Goal: Information Seeking & Learning: Learn about a topic

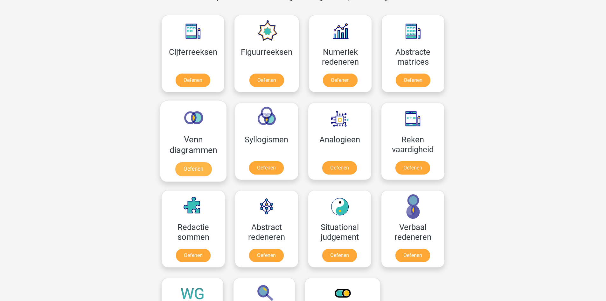
scroll to position [215, 0]
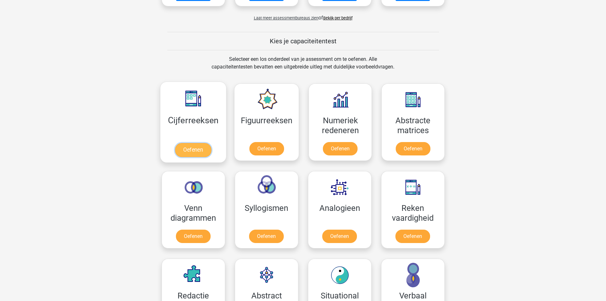
click at [194, 149] on link "Oefenen" at bounding box center [193, 150] width 36 height 14
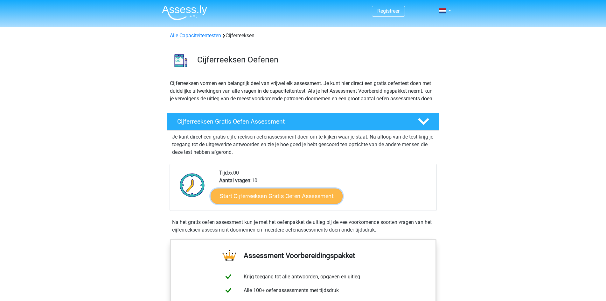
click at [269, 203] on link "Start Cijferreeksen Gratis Oefen Assessment" at bounding box center [277, 195] width 132 height 15
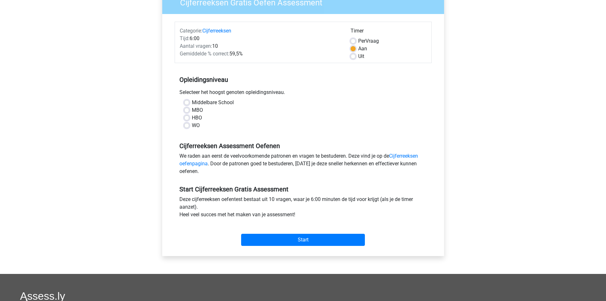
scroll to position [64, 0]
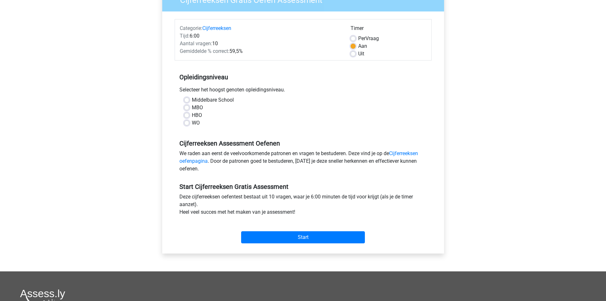
click at [192, 114] on label "HBO" at bounding box center [197, 115] width 10 height 8
click at [185, 114] on input "HBO" at bounding box center [186, 114] width 5 height 6
radio input "true"
click at [303, 237] on input "Start" at bounding box center [303, 237] width 124 height 12
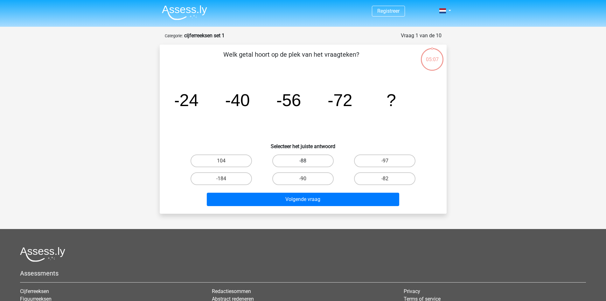
click at [307, 159] on label "-88" at bounding box center [302, 160] width 61 height 13
click at [307, 161] on input "-88" at bounding box center [305, 163] width 4 height 4
radio input "true"
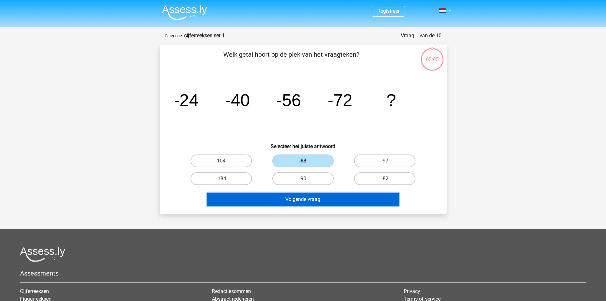
click at [302, 200] on button "Volgende vraag" at bounding box center [303, 198] width 192 height 13
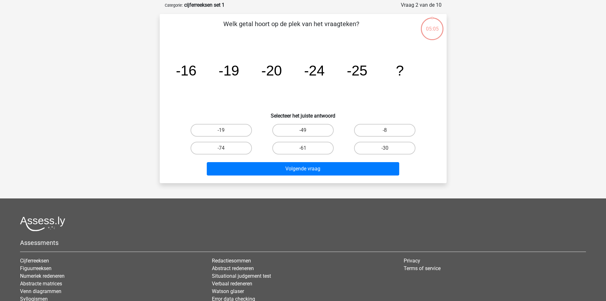
scroll to position [32, 0]
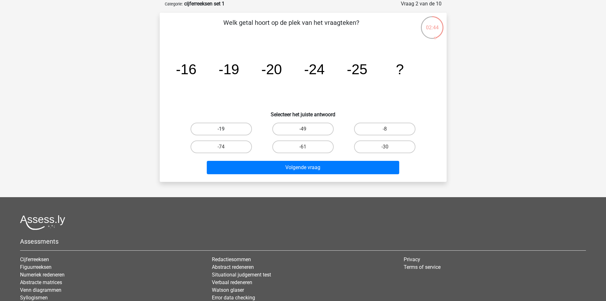
click at [225, 127] on label "-19" at bounding box center [221, 128] width 61 height 13
click at [225, 129] on input "-19" at bounding box center [223, 131] width 4 height 4
radio input "true"
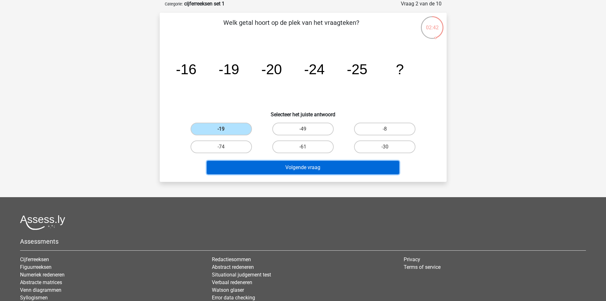
click at [295, 168] on button "Volgende vraag" at bounding box center [303, 167] width 192 height 13
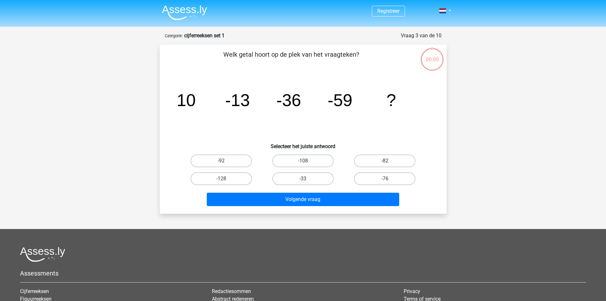
scroll to position [32, 0]
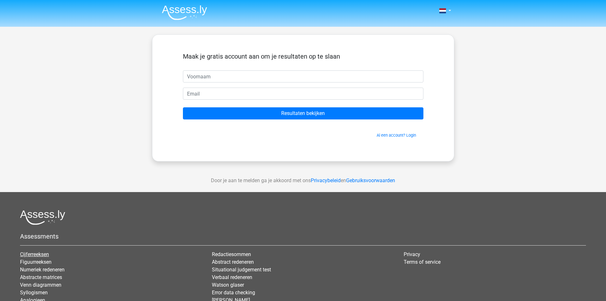
click at [38, 252] on link "Cijferreeksen" at bounding box center [34, 254] width 29 height 6
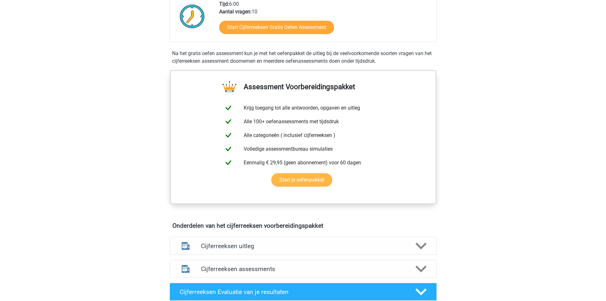
scroll to position [191, 0]
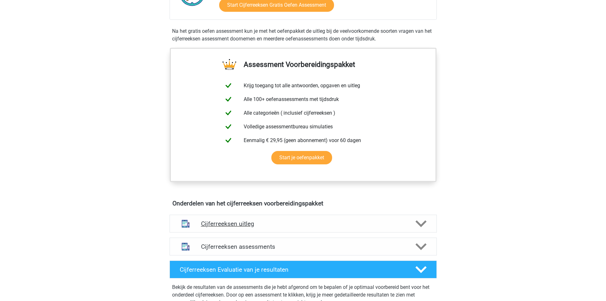
click at [421, 229] on icon at bounding box center [421, 223] width 11 height 11
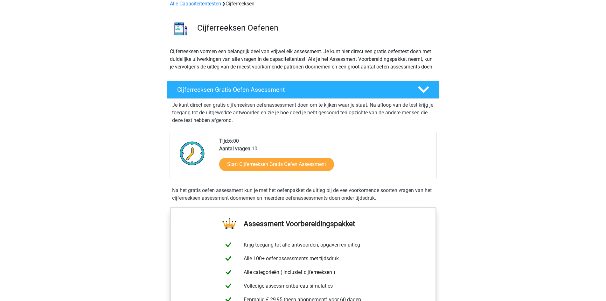
scroll to position [0, 0]
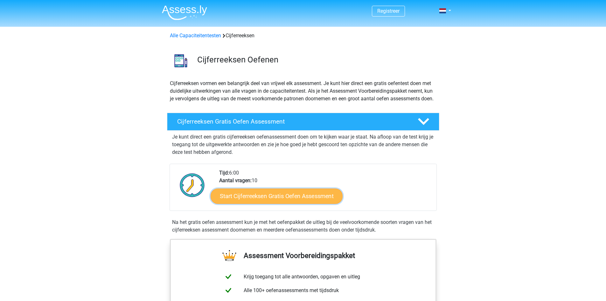
click at [273, 203] on link "Start Cijferreeksen Gratis Oefen Assessment" at bounding box center [277, 195] width 132 height 15
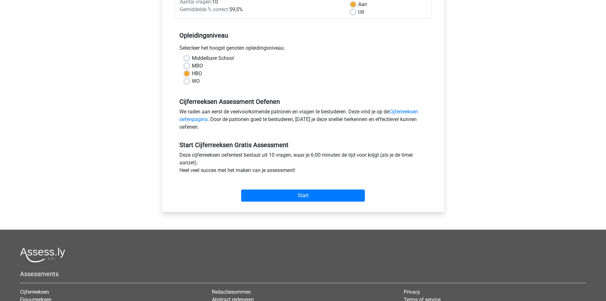
scroll to position [127, 0]
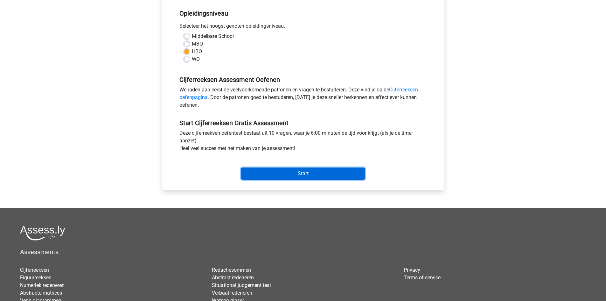
click at [299, 174] on input "Start" at bounding box center [303, 173] width 124 height 12
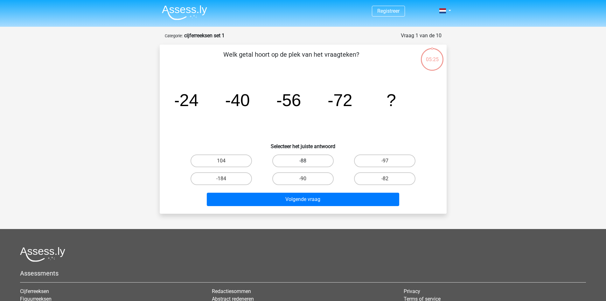
click at [304, 159] on label "-88" at bounding box center [302, 160] width 61 height 13
click at [304, 161] on input "-88" at bounding box center [305, 163] width 4 height 4
radio input "true"
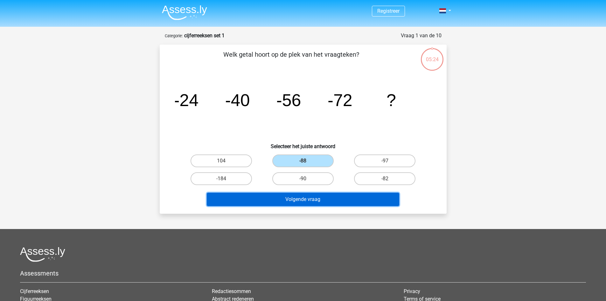
click at [301, 198] on button "Volgende vraag" at bounding box center [303, 198] width 192 height 13
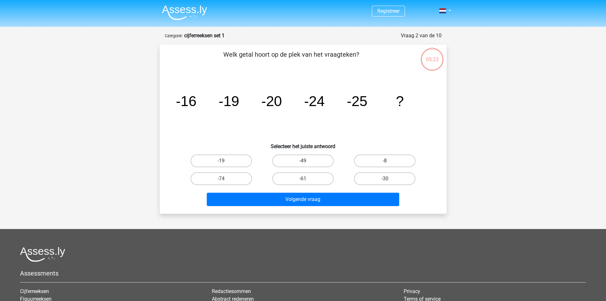
scroll to position [32, 0]
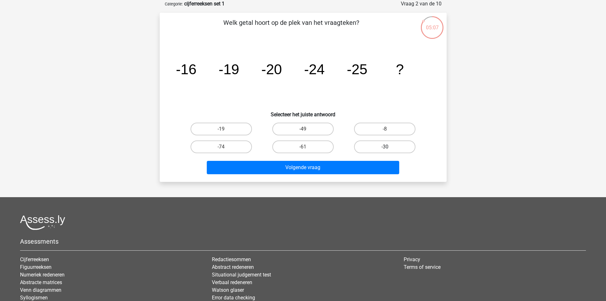
click at [380, 146] on label "-30" at bounding box center [384, 146] width 61 height 13
click at [385, 147] on input "-30" at bounding box center [387, 149] width 4 height 4
radio input "true"
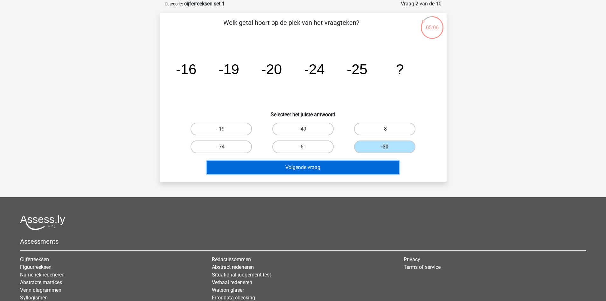
click at [300, 166] on button "Volgende vraag" at bounding box center [303, 167] width 192 height 13
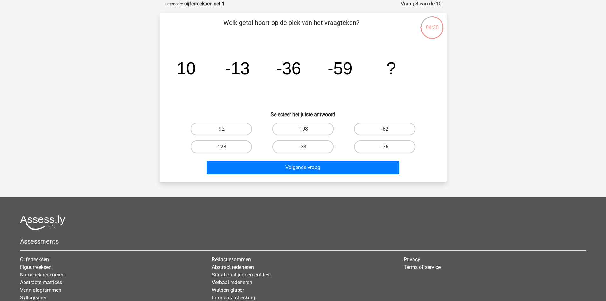
click at [385, 127] on label "-82" at bounding box center [384, 128] width 61 height 13
click at [385, 129] on input "-82" at bounding box center [387, 131] width 4 height 4
radio input "true"
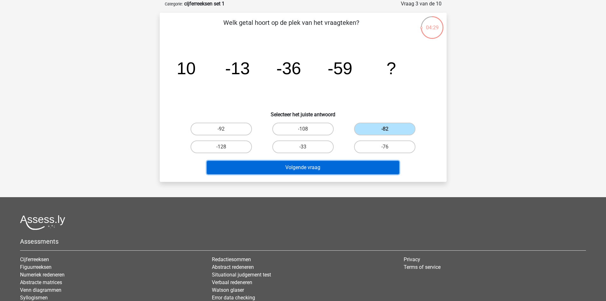
click at [303, 167] on button "Volgende vraag" at bounding box center [303, 167] width 192 height 13
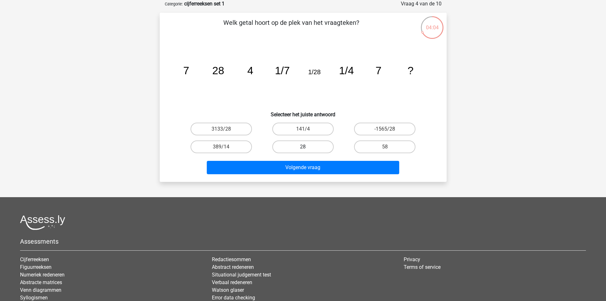
click at [302, 146] on label "28" at bounding box center [302, 146] width 61 height 13
click at [303, 147] on input "28" at bounding box center [305, 149] width 4 height 4
radio input "true"
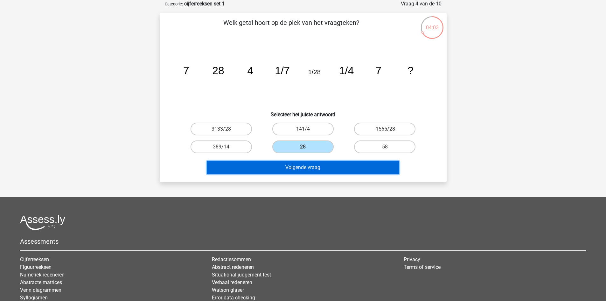
click at [299, 167] on button "Volgende vraag" at bounding box center [303, 167] width 192 height 13
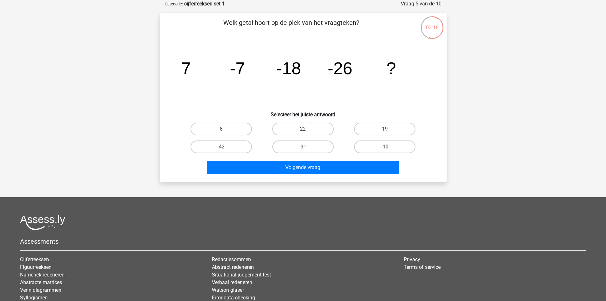
click at [299, 147] on label "-31" at bounding box center [302, 146] width 61 height 13
click at [303, 147] on input "-31" at bounding box center [305, 149] width 4 height 4
radio input "true"
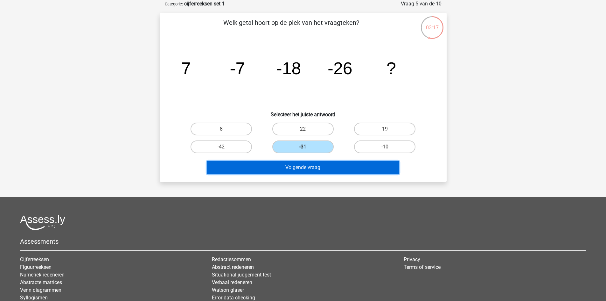
click at [297, 166] on button "Volgende vraag" at bounding box center [303, 167] width 192 height 13
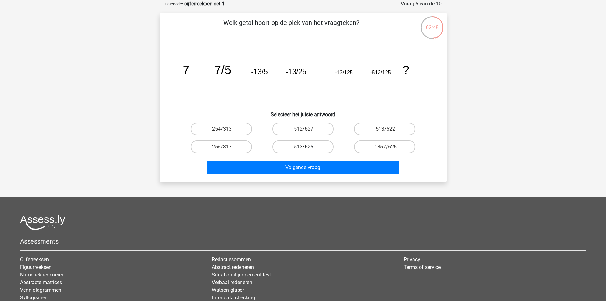
click at [303, 146] on label "-513/625" at bounding box center [302, 146] width 61 height 13
click at [303, 147] on input "-513/625" at bounding box center [305, 149] width 4 height 4
radio input "true"
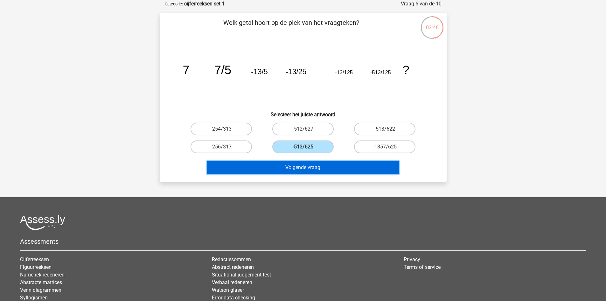
click at [298, 167] on button "Volgende vraag" at bounding box center [303, 167] width 192 height 13
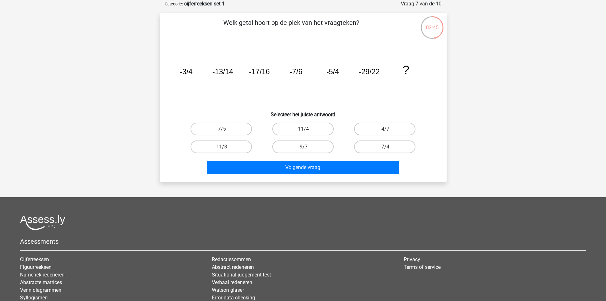
click at [299, 145] on label "-9/7" at bounding box center [302, 146] width 61 height 13
click at [303, 147] on input "-9/7" at bounding box center [305, 149] width 4 height 4
radio input "true"
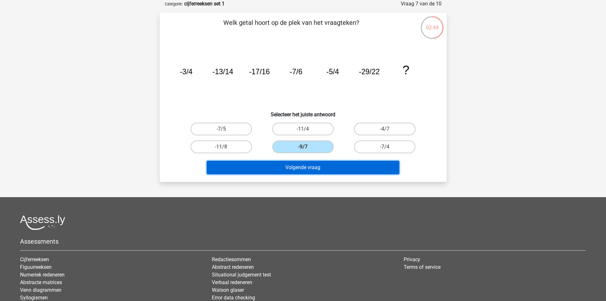
click at [299, 166] on button "Volgende vraag" at bounding box center [303, 167] width 192 height 13
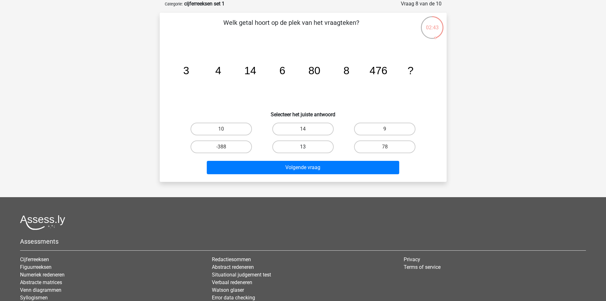
click at [303, 145] on label "13" at bounding box center [302, 146] width 61 height 13
click at [303, 147] on input "13" at bounding box center [305, 149] width 4 height 4
radio input "true"
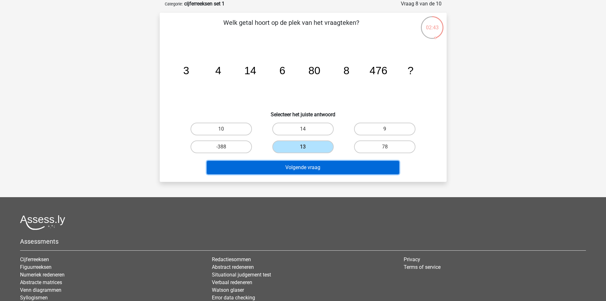
click at [297, 166] on button "Volgende vraag" at bounding box center [303, 167] width 192 height 13
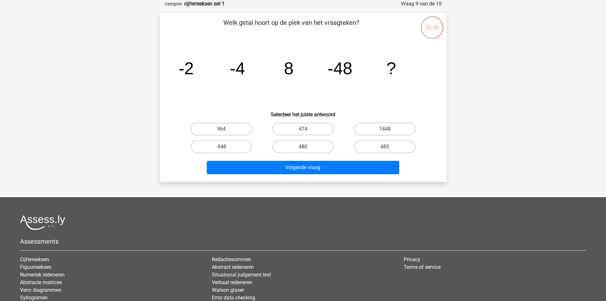
click at [388, 149] on input "485" at bounding box center [387, 149] width 4 height 4
radio input "true"
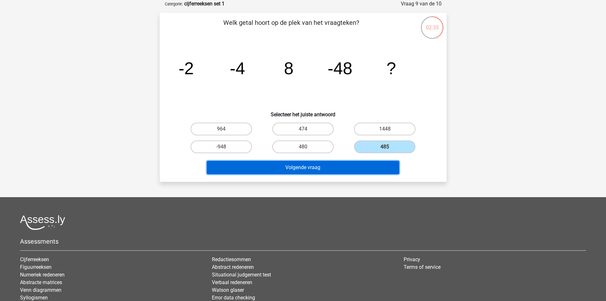
click at [308, 167] on button "Volgende vraag" at bounding box center [303, 167] width 192 height 13
click at [304, 168] on button "Resultaten" at bounding box center [303, 167] width 192 height 13
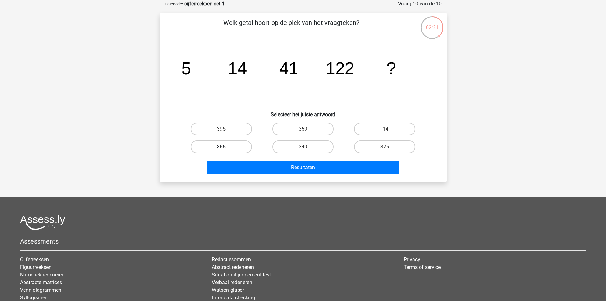
click at [215, 141] on label "365" at bounding box center [221, 146] width 61 height 13
click at [221, 147] on input "365" at bounding box center [223, 149] width 4 height 4
radio input "true"
click at [380, 130] on label "-14" at bounding box center [384, 128] width 61 height 13
click at [385, 130] on input "-14" at bounding box center [387, 131] width 4 height 4
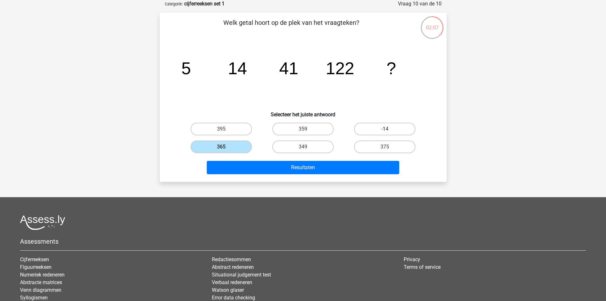
radio input "true"
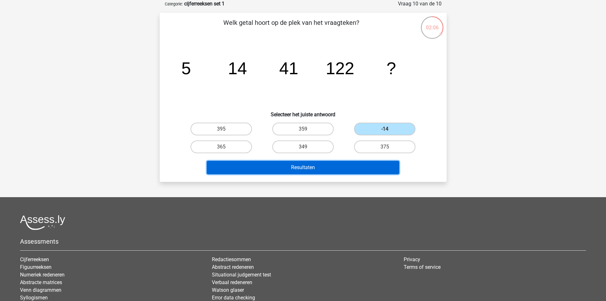
click at [302, 166] on button "Resultaten" at bounding box center [303, 167] width 192 height 13
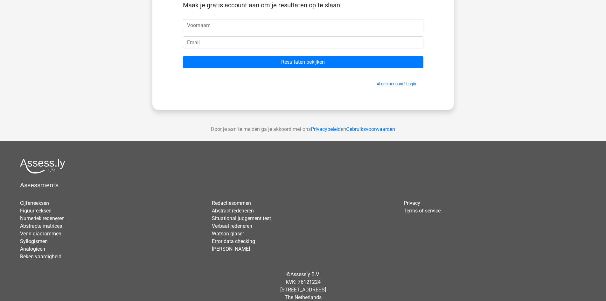
scroll to position [59, 0]
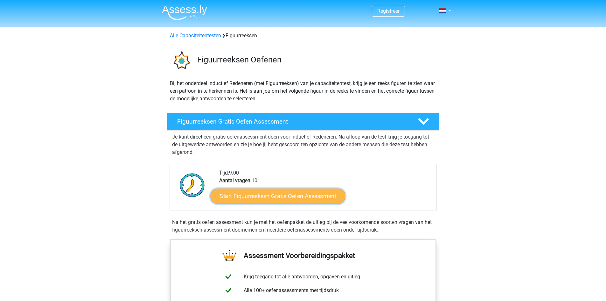
click at [262, 196] on link "Start Figuurreeksen Gratis Oefen Assessment" at bounding box center [277, 195] width 135 height 15
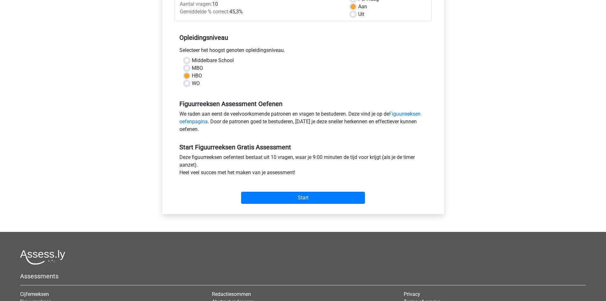
scroll to position [127, 0]
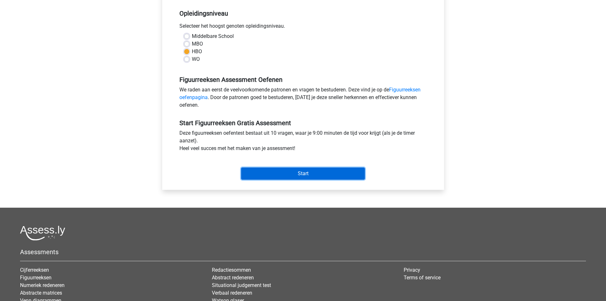
click at [298, 171] on input "Start" at bounding box center [303, 173] width 124 height 12
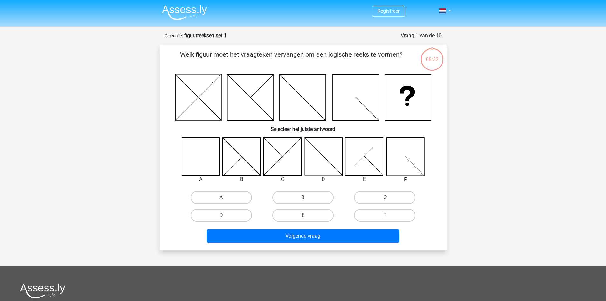
click at [204, 163] on icon at bounding box center [201, 156] width 38 height 38
click at [225, 197] on input "A" at bounding box center [223, 199] width 4 height 4
radio input "true"
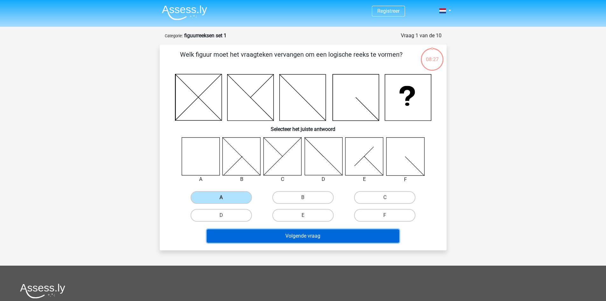
click at [304, 234] on button "Volgende vraag" at bounding box center [303, 235] width 192 height 13
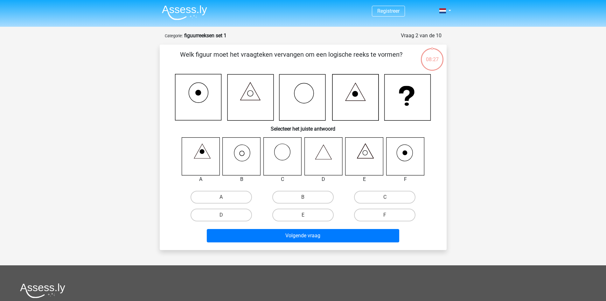
scroll to position [32, 0]
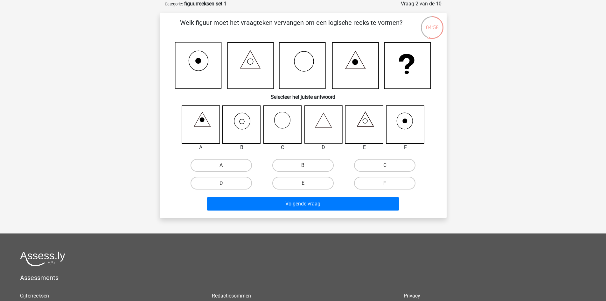
click at [243, 121] on icon at bounding box center [242, 124] width 38 height 38
click at [295, 166] on label "B" at bounding box center [302, 165] width 61 height 13
click at [303, 166] on input "B" at bounding box center [305, 167] width 4 height 4
radio input "true"
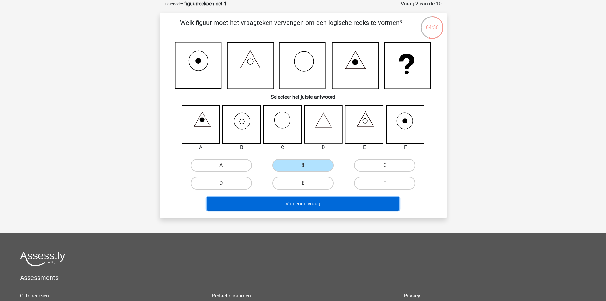
click at [292, 203] on button "Volgende vraag" at bounding box center [303, 203] width 192 height 13
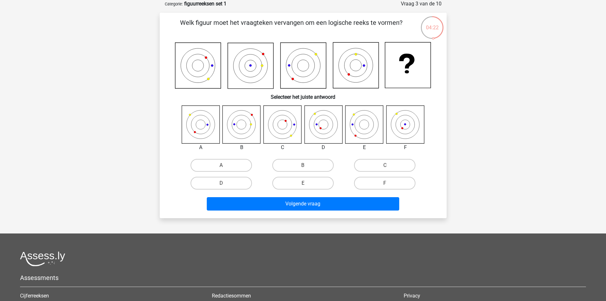
click at [358, 123] on icon at bounding box center [365, 124] width 38 height 38
click at [294, 184] on label "E" at bounding box center [302, 183] width 61 height 13
click at [303, 184] on input "E" at bounding box center [305, 185] width 4 height 4
radio input "true"
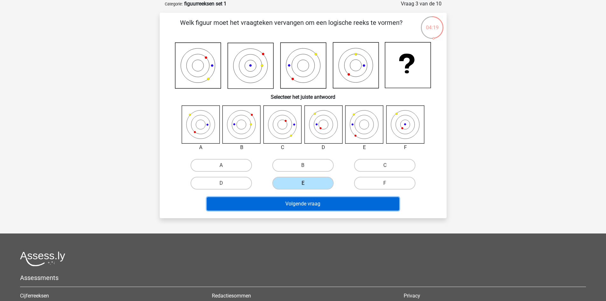
click at [297, 204] on button "Volgende vraag" at bounding box center [303, 203] width 192 height 13
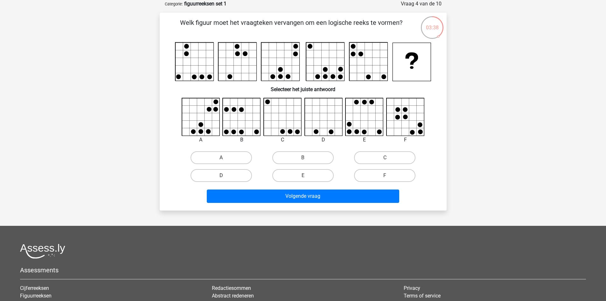
click at [223, 173] on label "D" at bounding box center [221, 175] width 61 height 13
click at [223, 175] on input "D" at bounding box center [223, 177] width 4 height 4
radio input "true"
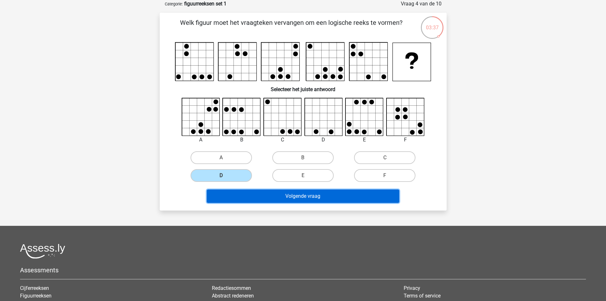
click at [303, 193] on button "Volgende vraag" at bounding box center [303, 195] width 192 height 13
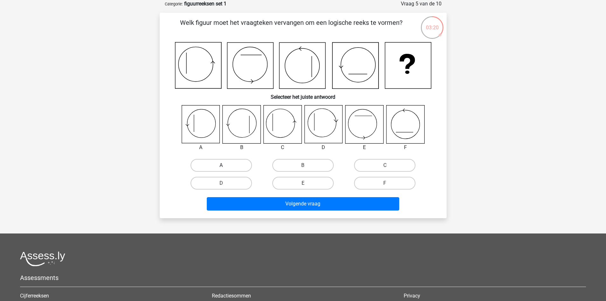
click at [213, 164] on label "A" at bounding box center [221, 165] width 61 height 13
click at [221, 165] on input "A" at bounding box center [223, 167] width 4 height 4
radio input "true"
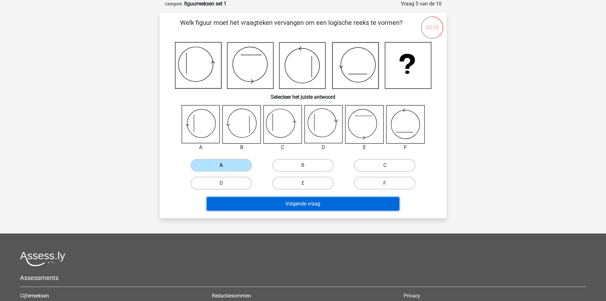
click at [294, 202] on button "Volgende vraag" at bounding box center [303, 203] width 192 height 13
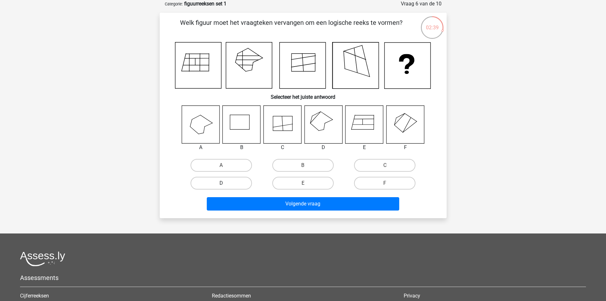
click at [220, 182] on label "D" at bounding box center [221, 183] width 61 height 13
click at [221, 183] on input "D" at bounding box center [223, 185] width 4 height 4
radio input "true"
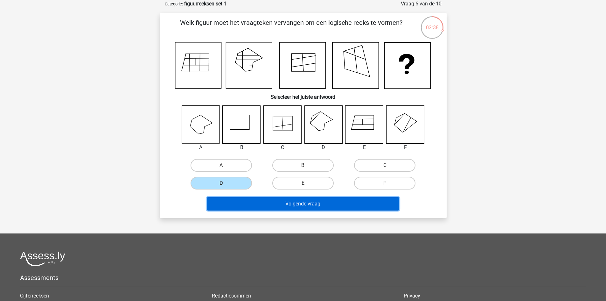
click at [294, 206] on button "Volgende vraag" at bounding box center [303, 203] width 192 height 13
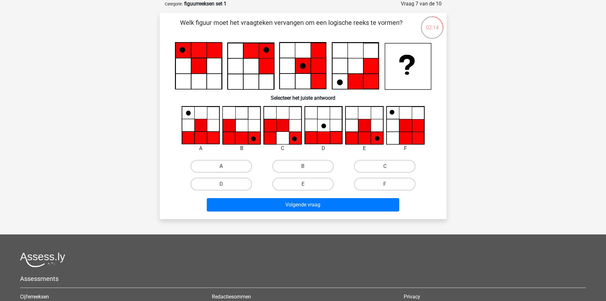
click at [222, 164] on label "A" at bounding box center [221, 166] width 61 height 13
click at [222, 166] on input "A" at bounding box center [223, 168] width 4 height 4
radio input "true"
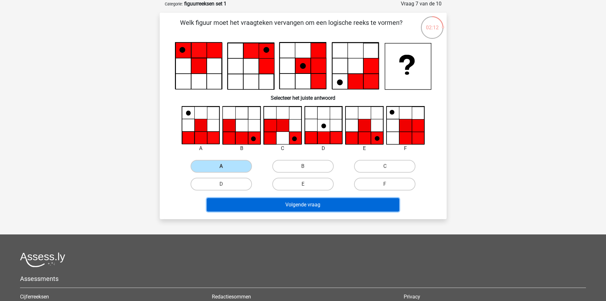
click at [300, 203] on button "Volgende vraag" at bounding box center [303, 204] width 192 height 13
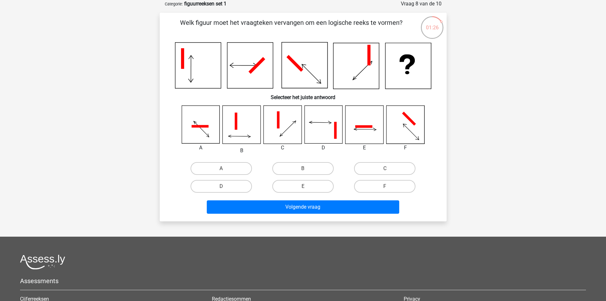
click at [285, 121] on icon at bounding box center [282, 125] width 38 height 38
click at [362, 168] on label "C" at bounding box center [384, 168] width 61 height 13
click at [385, 168] on input "C" at bounding box center [387, 170] width 4 height 4
radio input "true"
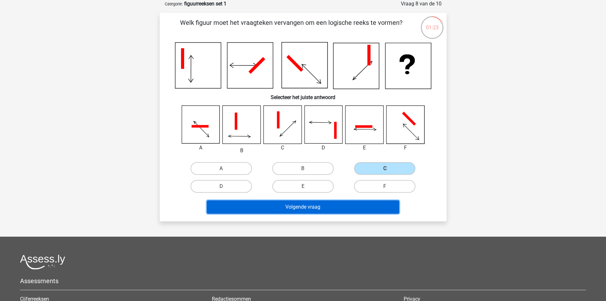
click at [301, 205] on button "Volgende vraag" at bounding box center [303, 206] width 192 height 13
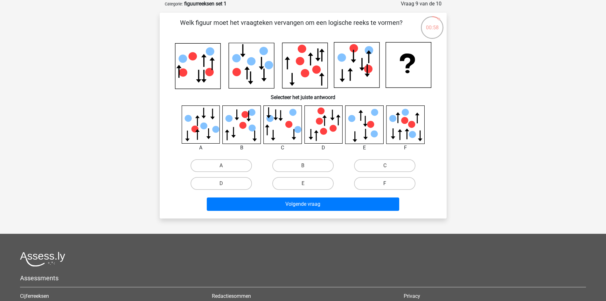
click at [372, 181] on label "F" at bounding box center [384, 183] width 61 height 13
click at [385, 183] on input "F" at bounding box center [387, 185] width 4 height 4
radio input "true"
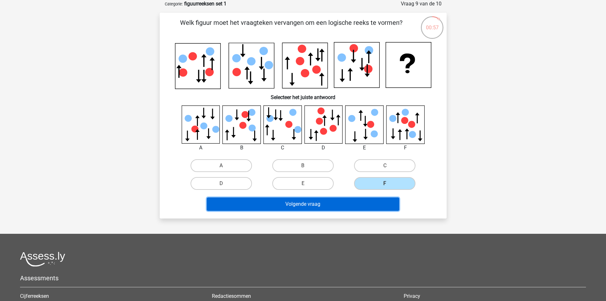
click at [318, 202] on button "Volgende vraag" at bounding box center [303, 203] width 192 height 13
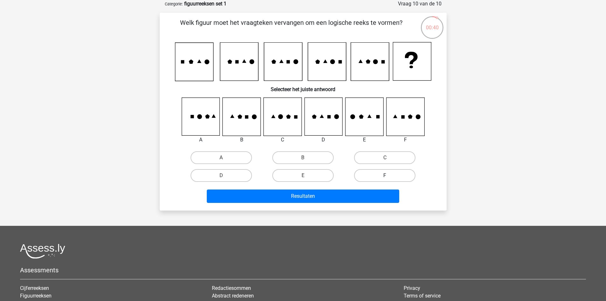
click at [382, 175] on label "F" at bounding box center [384, 175] width 61 height 13
click at [385, 175] on input "F" at bounding box center [387, 177] width 4 height 4
radio input "true"
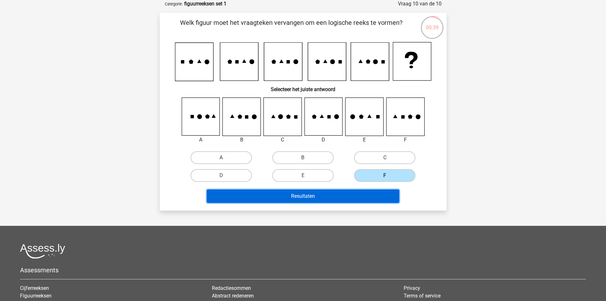
click at [310, 196] on button "Resultaten" at bounding box center [303, 195] width 192 height 13
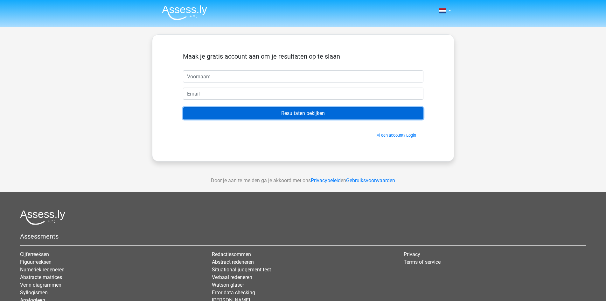
click at [300, 113] on input "Resultaten bekijken" at bounding box center [303, 113] width 241 height 12
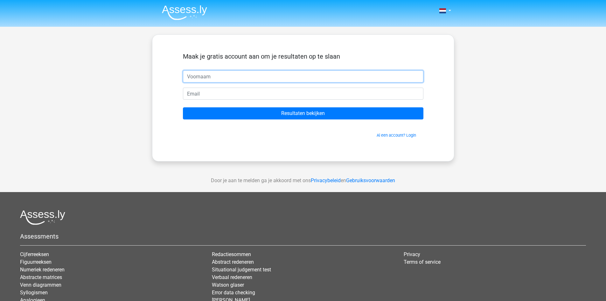
click at [189, 73] on input "text" at bounding box center [303, 76] width 241 height 12
type input "[PERSON_NAME]"
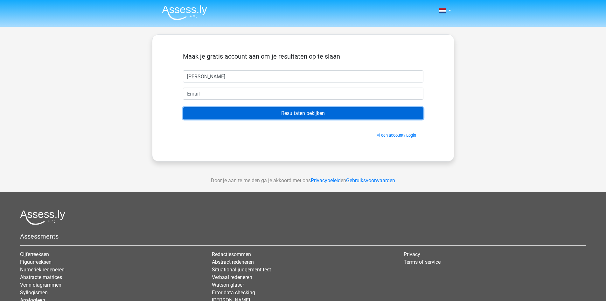
click at [290, 111] on input "Resultaten bekijken" at bounding box center [303, 113] width 241 height 12
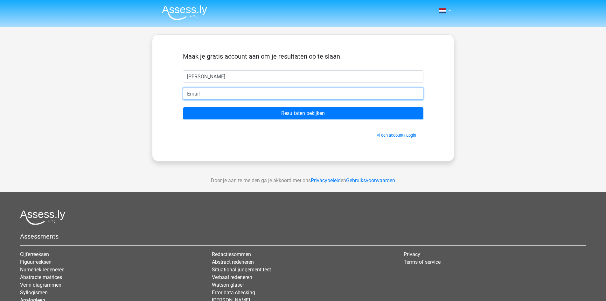
click at [189, 91] on input "email" at bounding box center [303, 93] width 241 height 12
type input "[EMAIL_ADDRESS][DOMAIN_NAME]"
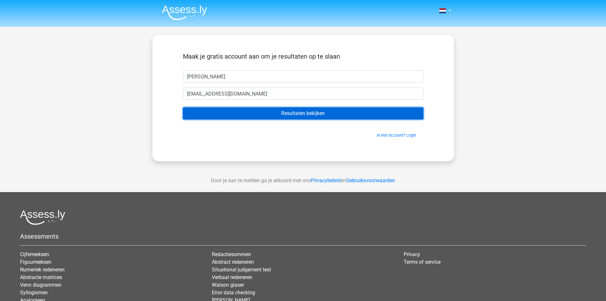
click at [297, 112] on input "Resultaten bekijken" at bounding box center [303, 113] width 241 height 12
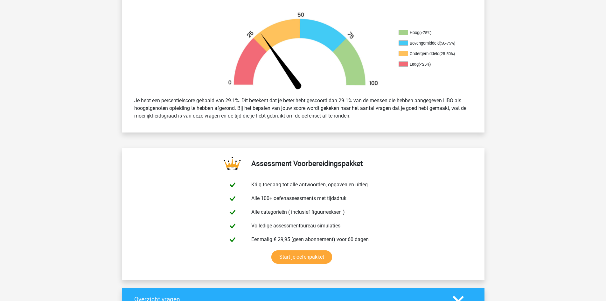
scroll to position [191, 0]
